Goal: Transaction & Acquisition: Book appointment/travel/reservation

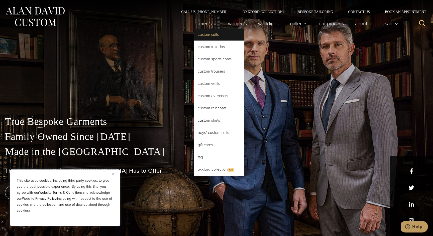
click at [211, 34] on link "Custom Suits" at bounding box center [219, 35] width 50 height 12
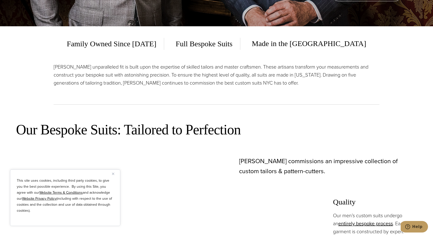
scroll to position [226, 0]
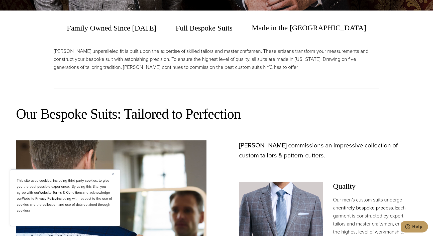
click at [219, 29] on span "Full Bespoke Suits" at bounding box center [204, 28] width 72 height 12
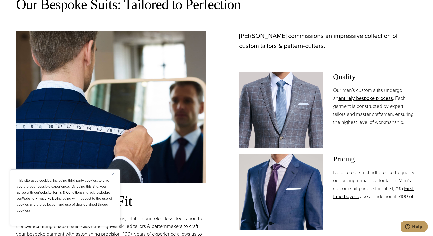
scroll to position [342, 0]
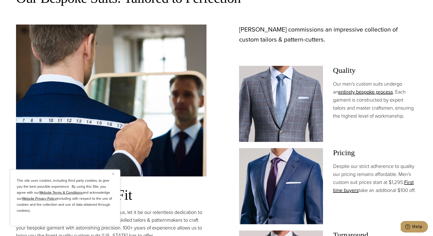
click at [224, 93] on div "It’s All About the Fit If there is one piece of information you take from us, l…" at bounding box center [216, 166] width 401 height 283
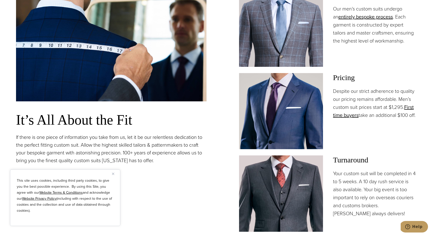
click at [358, 105] on p "Despite our strict adherence to quality our pricing remains affordable. Men’s c…" at bounding box center [375, 103] width 84 height 32
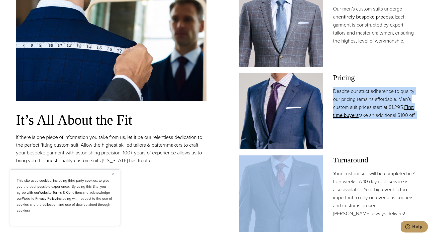
click at [358, 105] on p "Despite our strict adherence to quality our pricing remains affordable. Men’s c…" at bounding box center [375, 103] width 84 height 32
click at [366, 127] on div "Pricing Despite our strict adherence to quality our pricing remains affordable.…" at bounding box center [375, 111] width 84 height 76
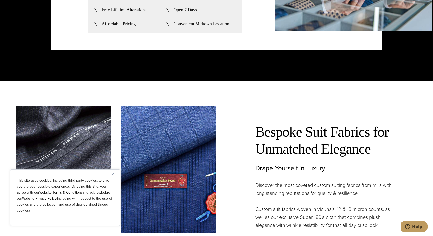
scroll to position [0, 0]
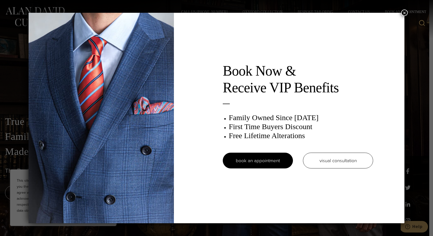
click at [37, 9] on div "Book Now & Receive VIP Benefits Family Owned Since 1913 First Time Buyers Disco…" at bounding box center [216, 118] width 433 height 236
